Goal: Information Seeking & Learning: Learn about a topic

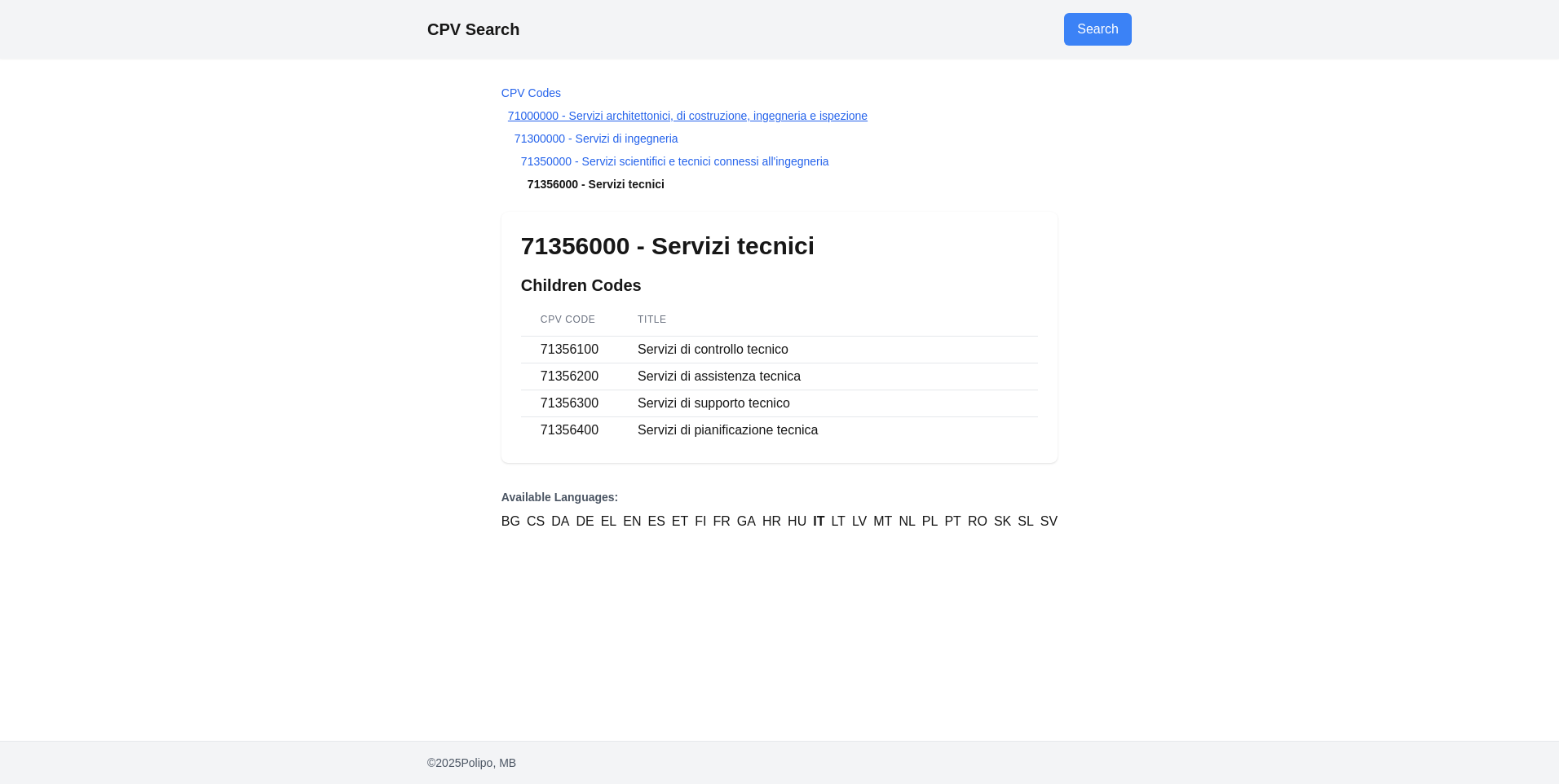
click at [631, 111] on link "71000000 - Servizi architettonici, di costruzione, ingegneria e ispezione" at bounding box center [687, 115] width 359 height 13
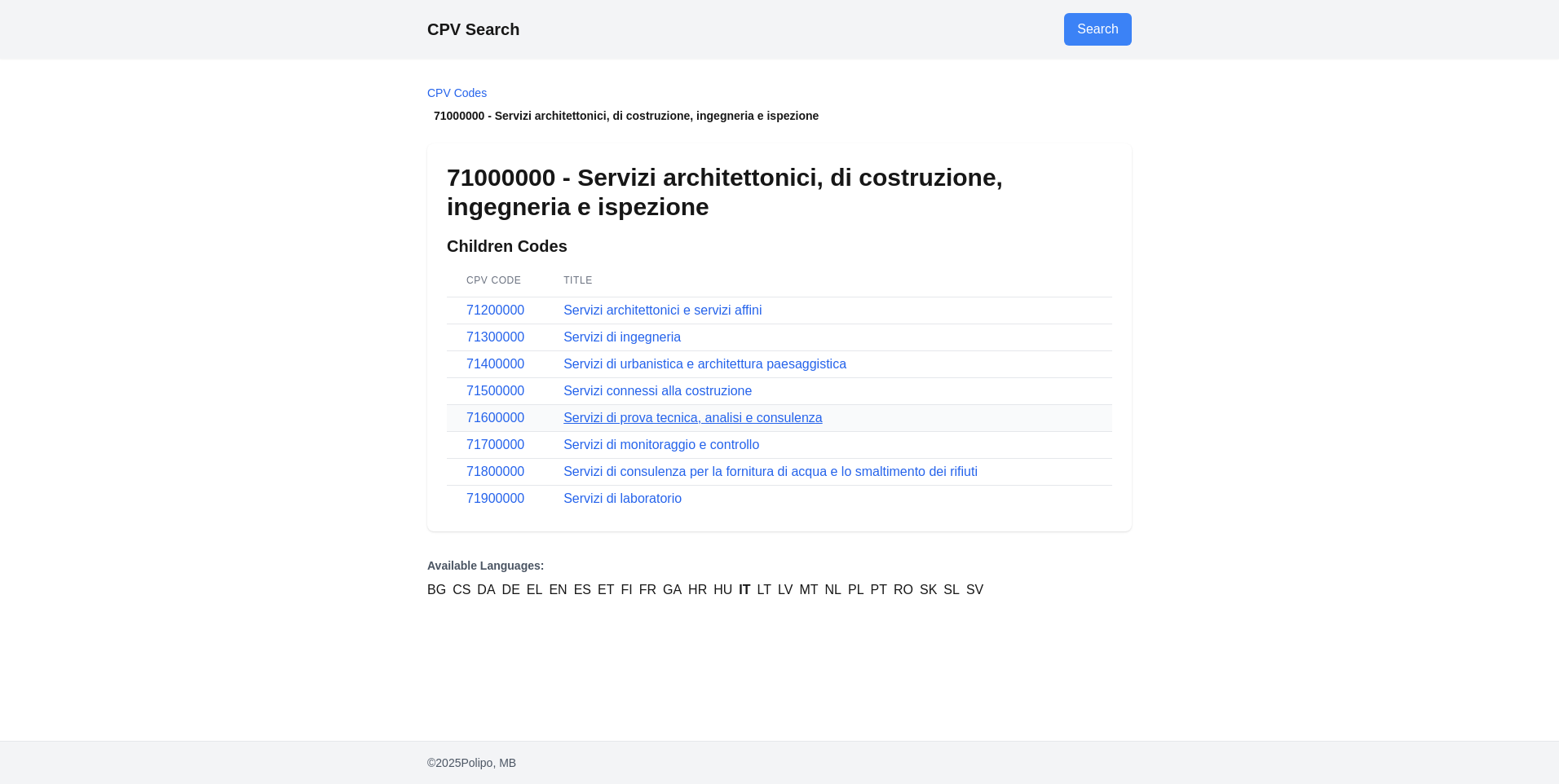
click at [623, 423] on link "Servizi di prova tecnica, analisi e consulenza" at bounding box center [693, 417] width 260 height 14
click at [637, 308] on link "Servizi architettonici e servizi affini" at bounding box center [662, 309] width 199 height 14
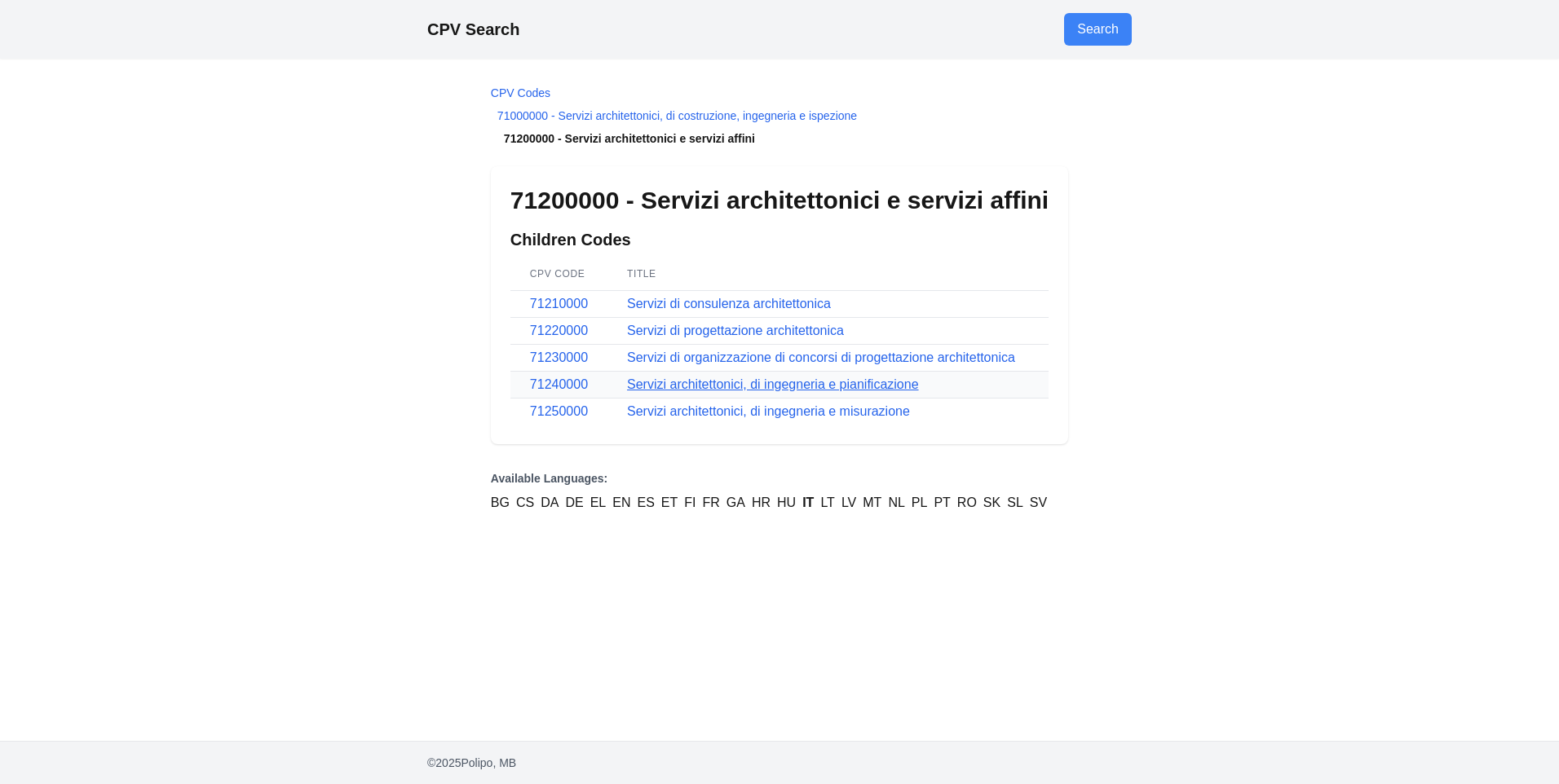
click at [645, 380] on link "Servizi architettonici, di ingegneria e pianificazione" at bounding box center [773, 384] width 292 height 14
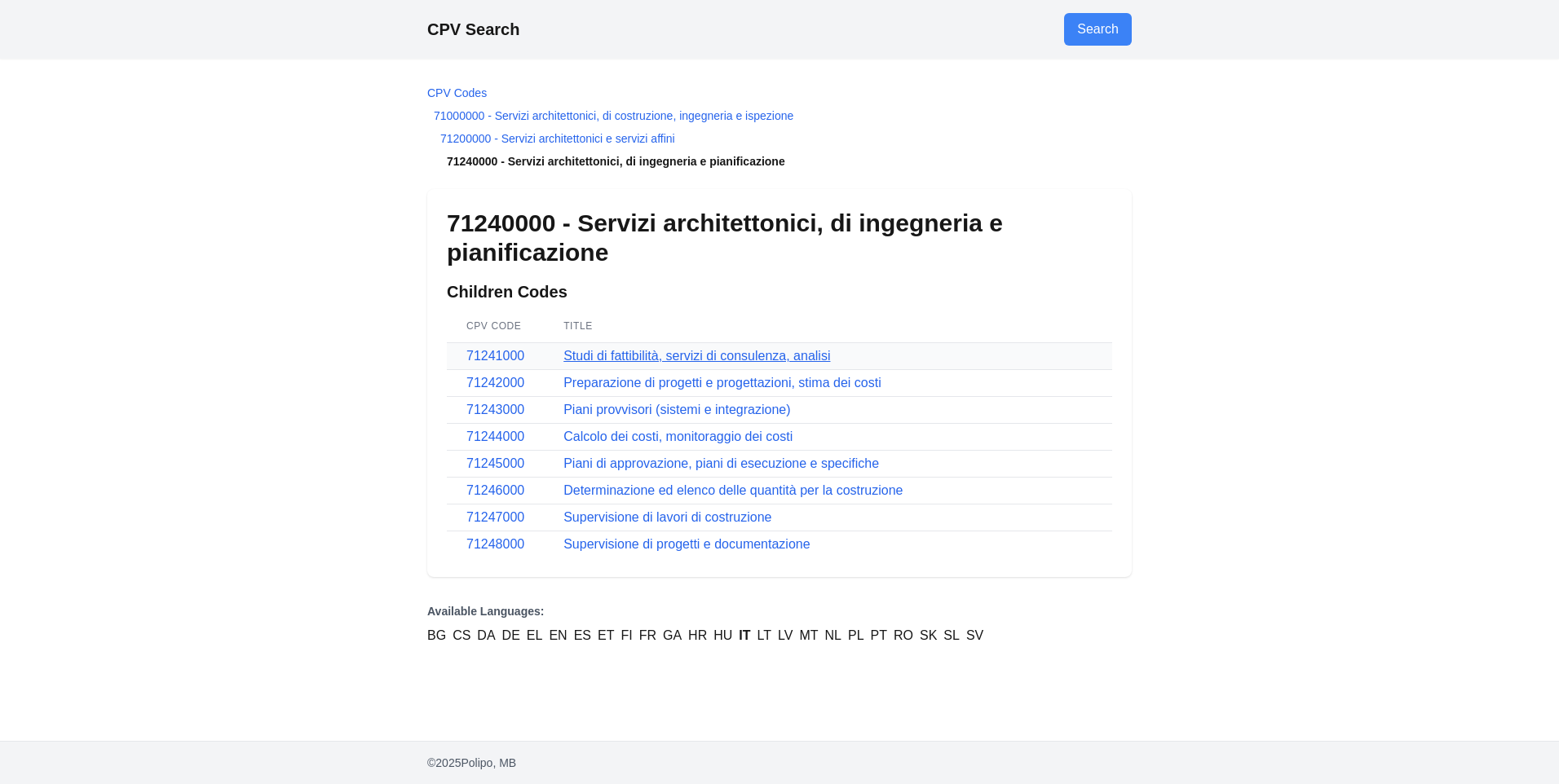
click at [651, 356] on link "Studi di fattibilità, servizi di consulenza, analisi" at bounding box center [696, 356] width 267 height 14
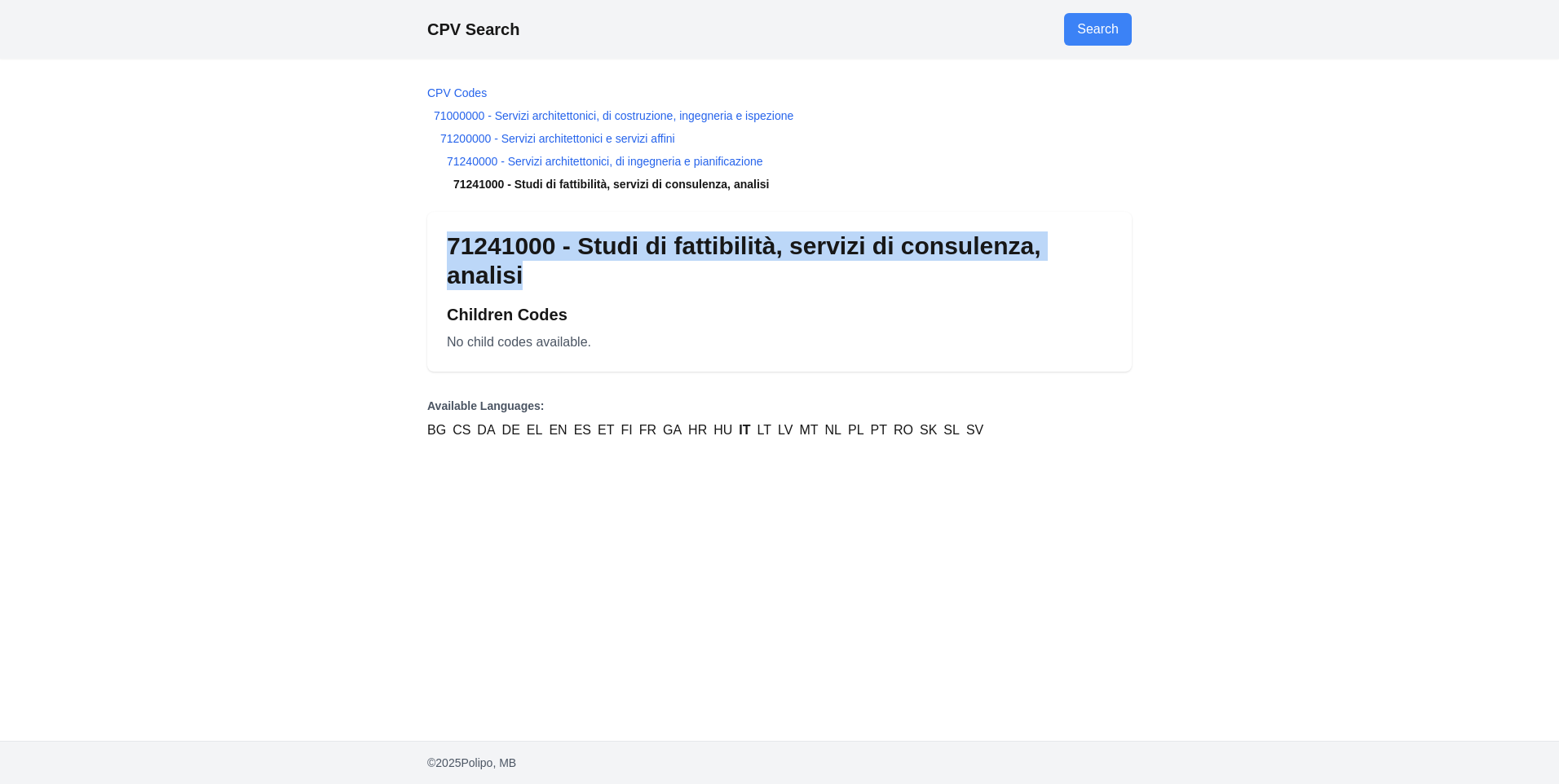
drag, startPoint x: 528, startPoint y: 279, endPoint x: 453, endPoint y: 250, distance: 80.4
click at [453, 250] on h1 "71241000 - Studi di fattibilità, servizi di consulenza, analisi" at bounding box center [780, 261] width 666 height 59
